Goal: Information Seeking & Learning: Understand process/instructions

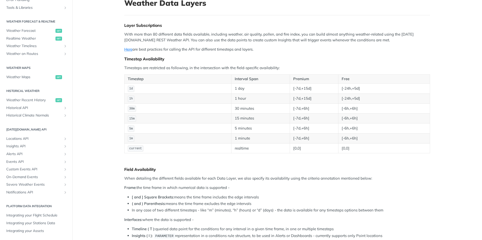
scroll to position [36, 0]
click at [26, 110] on span "Historical API" at bounding box center [34, 108] width 56 height 5
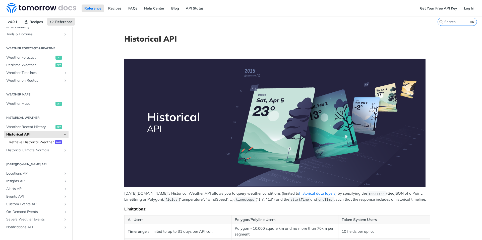
click at [30, 142] on span "Retrieve Historical Weather" at bounding box center [31, 142] width 45 height 5
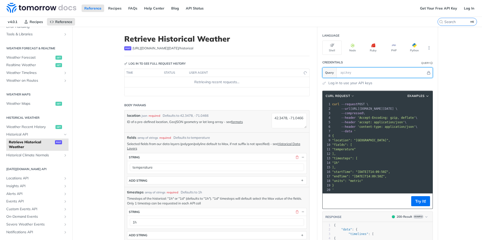
click at [360, 74] on input "text" at bounding box center [382, 73] width 88 height 10
paste input "A7LHDTYYgWvXCTXEbdtSgG09vaVduwKR"
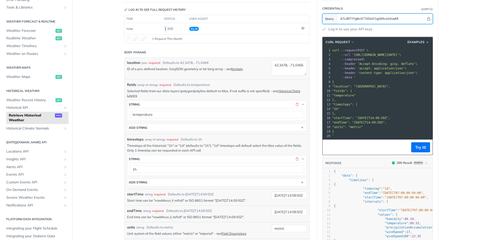
scroll to position [87, 0]
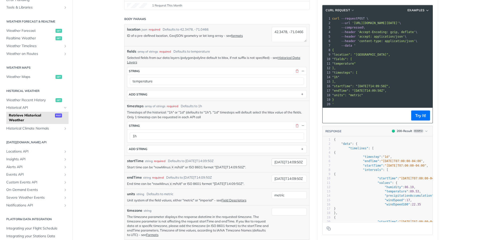
type input "A7LHDTYYgWvXCTXEbdtSgG09vaVduwKR"
click at [282, 163] on input "2019-03-20T14:09:50Z" at bounding box center [289, 163] width 35 height 8
click at [295, 163] on input "2018-03-20T14:09:50Z" at bounding box center [289, 163] width 35 height 8
click at [305, 165] on input "2018-03-20T14:09:50Z" at bounding box center [289, 163] width 35 height 8
type input "2018-03-20T14:09:50Z"
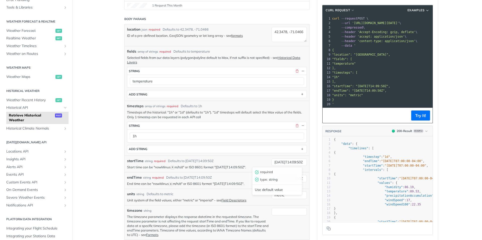
click at [315, 165] on article "Retrieve Historical Weather post https://api.tomorrow.io/v4 /historical Log in …" at bounding box center [216, 170] width 201 height 461
click at [421, 114] on button "Try It!" at bounding box center [420, 116] width 19 height 10
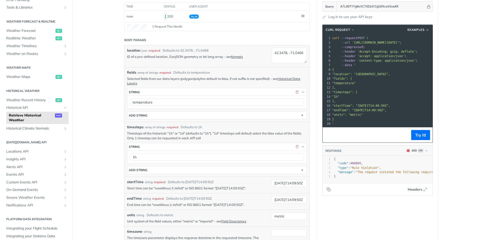
scroll to position [64, 0]
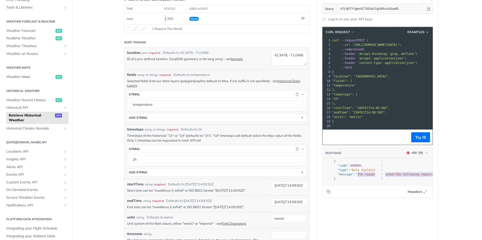
type textarea ""The request violated the following requirements: duration between start time a…"
drag, startPoint x: 358, startPoint y: 176, endPoint x: 476, endPoint y: 184, distance: 118.7
click at [476, 184] on main "JUMP TO ⌘/ Fundamentals Tomorrow.io APIs Weather Data Layers Core Probabilistic…" at bounding box center [241, 193] width 482 height 461
click at [407, 175] on span ""The request violated the following requirements: duration between start time a…" at bounding box center [281, 175] width 297 height 4
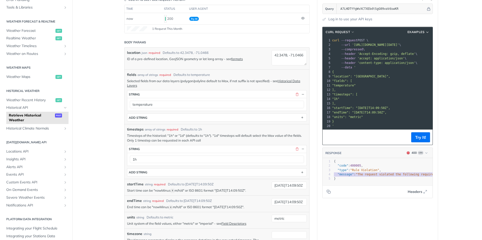
type textarea "{ "code": 400005, "type": "Rule Violation", "message": "The request violated th…"
drag, startPoint x: 432, startPoint y: 175, endPoint x: 304, endPoint y: 159, distance: 129.0
click at [304, 159] on div "Retrieve Historical Weather post https://api.tomorrow.io/v4 /historical Log in …" at bounding box center [276, 193] width 321 height 461
drag, startPoint x: 337, startPoint y: 179, endPoint x: 333, endPoint y: 163, distance: 17.3
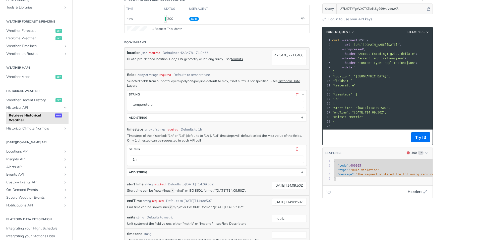
type textarea "{ "code": 400005, "type": "Rule Violation", "message": "The request violated th…"
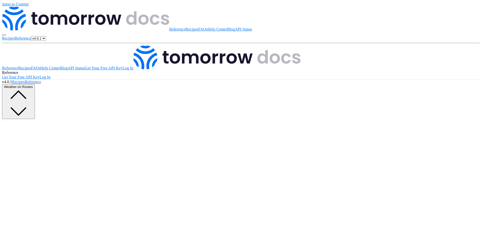
scroll to position [101, 0]
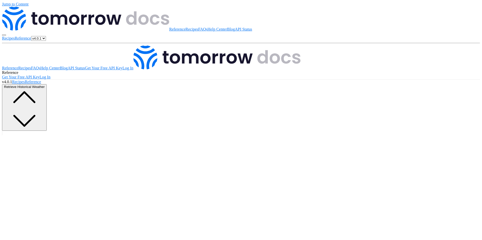
paste input "A7LHDTYYgWvXCTXEbdtSgG09vaVduwKR"
type input "A7LHDTYYgWvXCTXEbdtSgG09vaVduwKR"
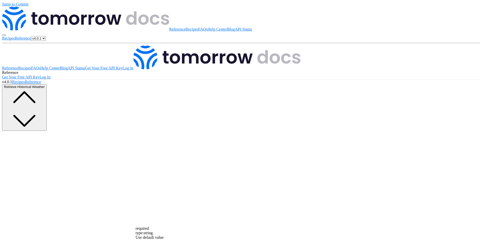
click at [164, 227] on div "required type : string Use default value" at bounding box center [150, 234] width 28 height 14
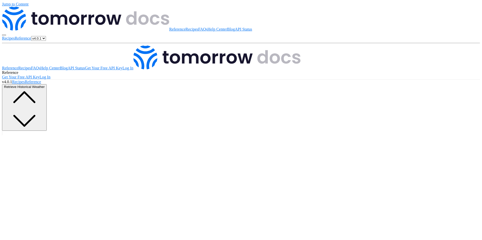
type input "2018-01-20T14:09:50Z"
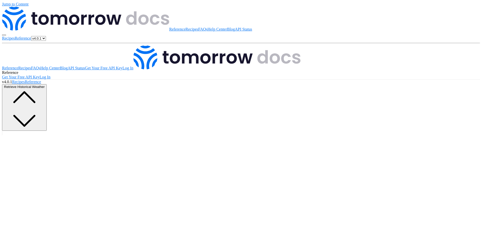
type input "2018-12-25T14:09:50Z"
type input "2018-01-01T14:09:50Z"
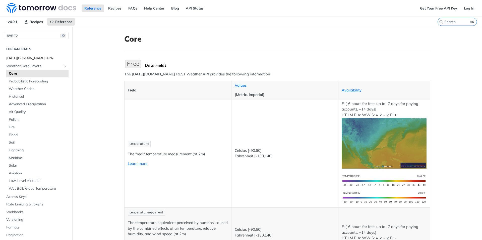
click at [21, 60] on span "[DATE][DOMAIN_NAME] APIs" at bounding box center [36, 58] width 61 height 5
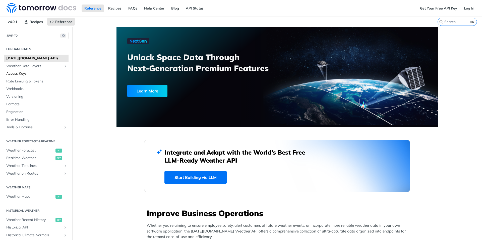
click at [22, 73] on span "Access Keys" at bounding box center [36, 73] width 61 height 5
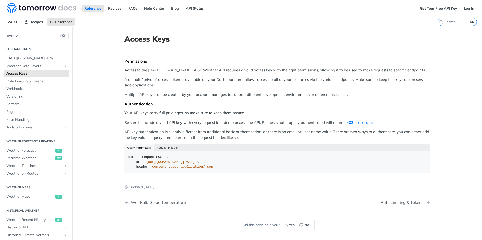
click at [31, 70] on link "Access Keys" at bounding box center [36, 74] width 65 height 8
click at [36, 64] on span "Weather Data Layers" at bounding box center [34, 66] width 56 height 5
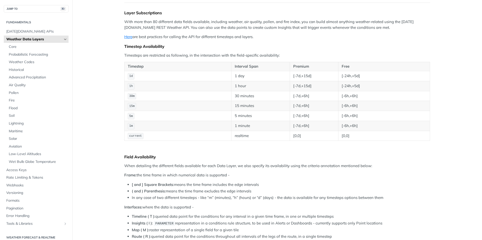
scroll to position [48, 0]
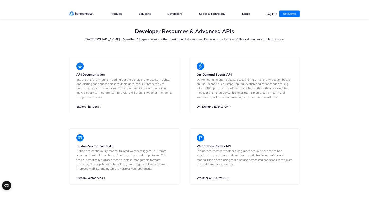
scroll to position [879, 0]
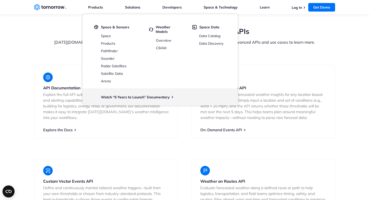
click at [293, 32] on section "Developer Resources & Advanced APIs [DATE][DOMAIN_NAME]’s Weather API goes beyo…" at bounding box center [184, 129] width 369 height 245
